Goal: Find specific page/section: Find specific page/section

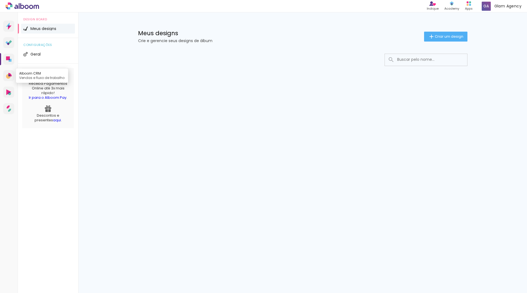
click at [9, 76] on icon at bounding box center [8, 76] width 5 height 5
click at [5, 91] on link "Alboom AR Realidade Aumentada" at bounding box center [8, 92] width 11 height 11
click at [9, 107] on icon at bounding box center [8, 106] width 3 height 3
